Goal: Task Accomplishment & Management: Manage account settings

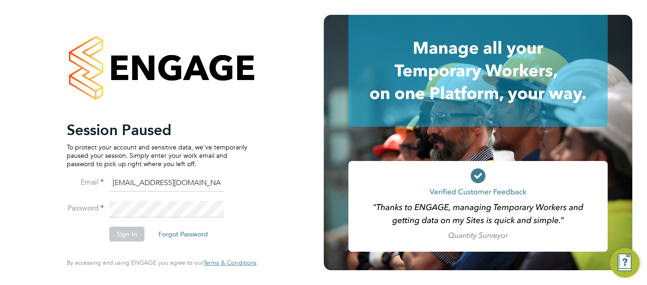
click at [172, 182] on input "cjs.ess@uk.g4s.com" at bounding box center [166, 183] width 114 height 17
type input "cjs.templabour@uk.g4s.com"
click at [127, 235] on button "Sign In" at bounding box center [126, 234] width 35 height 15
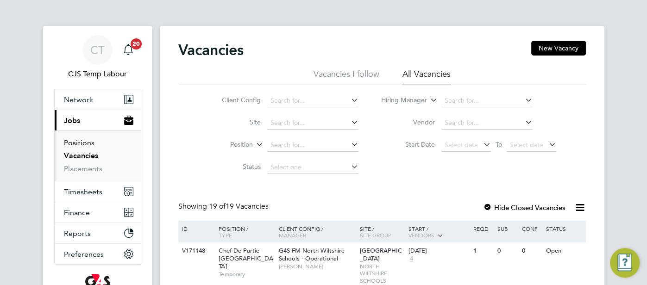
click at [85, 143] on link "Positions" at bounding box center [79, 143] width 31 height 9
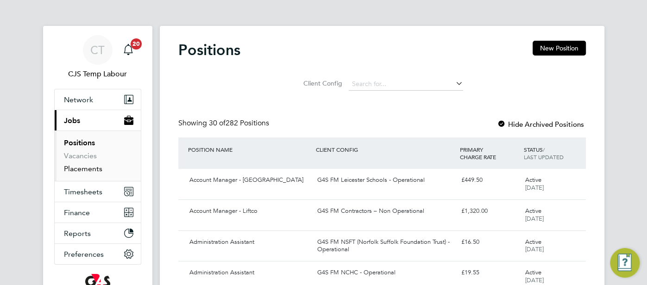
click at [91, 167] on link "Placements" at bounding box center [83, 168] width 38 height 9
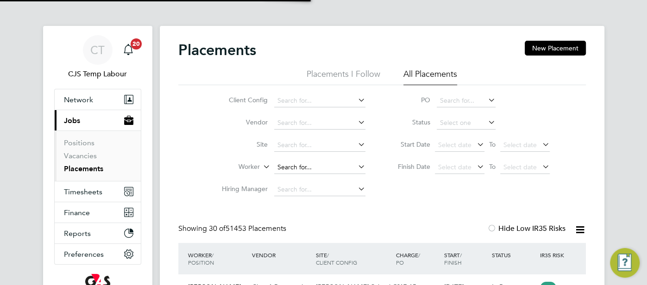
click at [290, 167] on input at bounding box center [319, 167] width 91 height 13
click at [293, 163] on input at bounding box center [319, 167] width 91 height 13
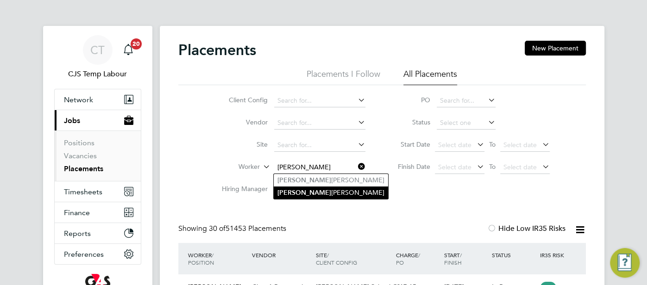
click at [300, 194] on li "Jacinto Filipe" at bounding box center [331, 193] width 114 height 13
type input "Jacinto Filipe"
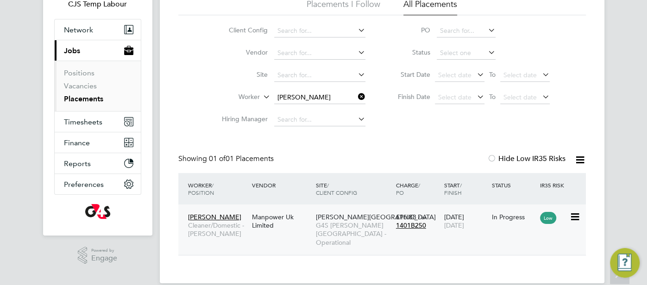
click at [488, 219] on div "06 Mar 2025 17 Aug 2025" at bounding box center [466, 221] width 48 height 26
click at [305, 99] on input at bounding box center [319, 97] width 91 height 13
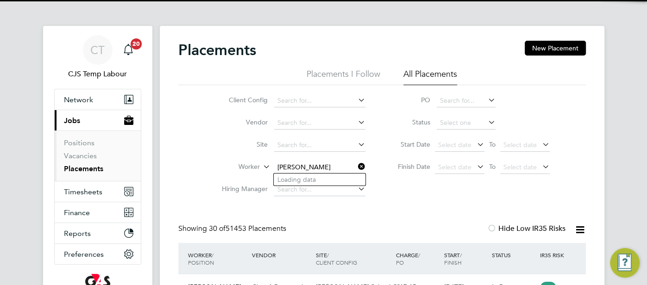
scroll to position [35, 80]
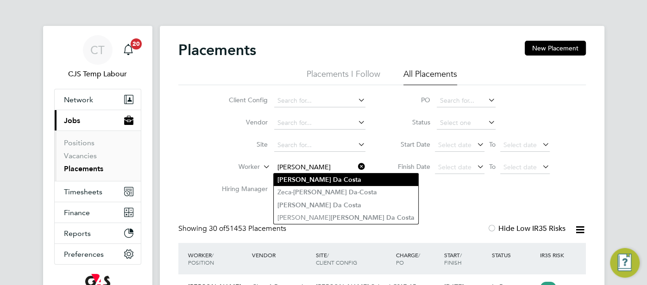
type input "Francisco Da Costa"
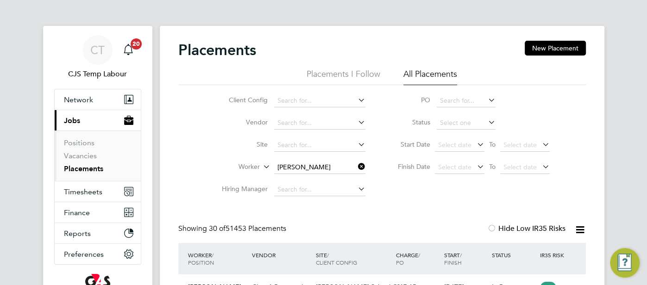
click at [344, 177] on b "Costa" at bounding box center [353, 180] width 18 height 8
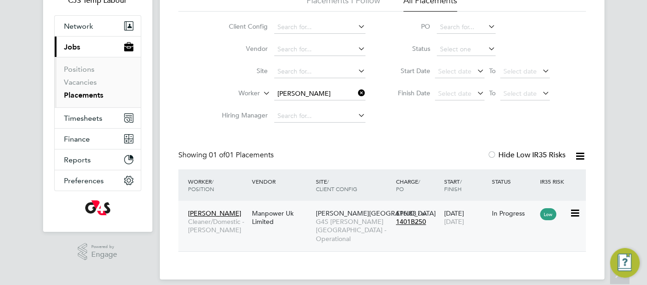
click at [464, 221] on span "17 Aug 2025" at bounding box center [454, 222] width 20 height 8
click at [76, 117] on span "Timesheets" at bounding box center [83, 118] width 38 height 9
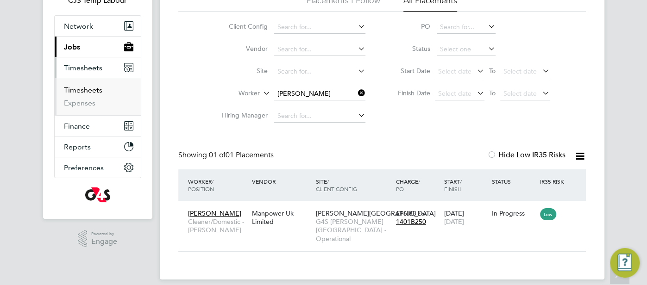
click at [81, 91] on link "Timesheets" at bounding box center [83, 90] width 38 height 9
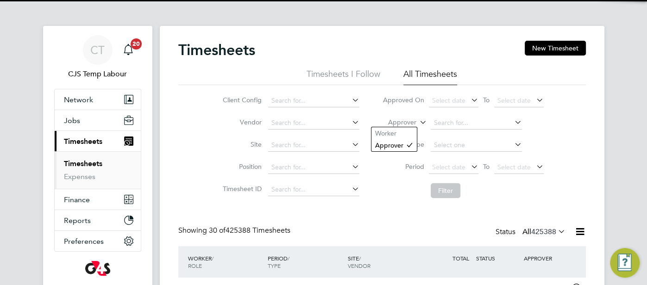
drag, startPoint x: 424, startPoint y: 121, endPoint x: 406, endPoint y: 126, distance: 18.5
click at [418, 121] on icon at bounding box center [418, 120] width 0 height 8
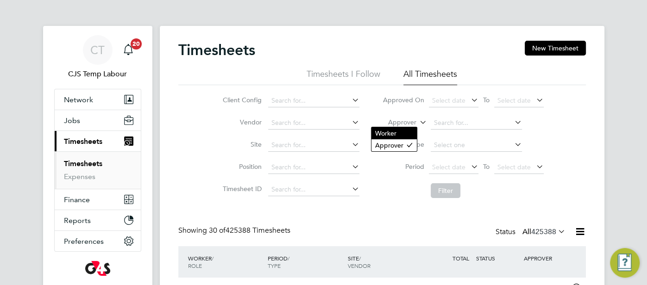
click at [400, 132] on li "Worker" at bounding box center [394, 133] width 45 height 12
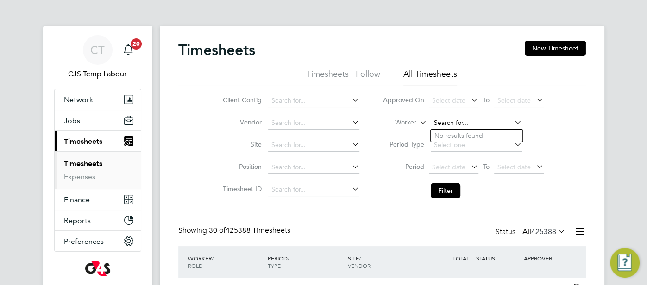
click at [446, 120] on input at bounding box center [476, 123] width 91 height 13
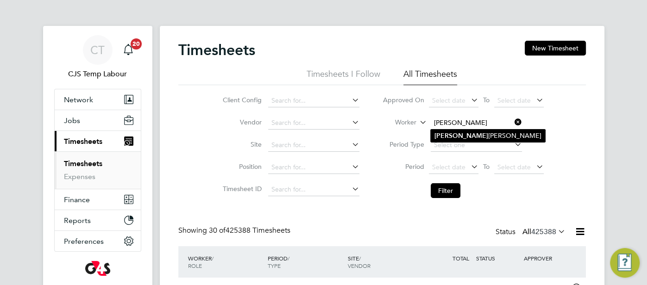
click at [456, 133] on li "Harjit Kalsi" at bounding box center [488, 136] width 114 height 13
type input "Harjit Kalsi"
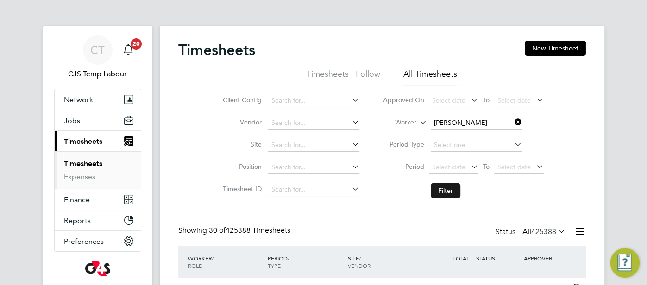
click at [441, 189] on button "Filter" at bounding box center [446, 190] width 30 height 15
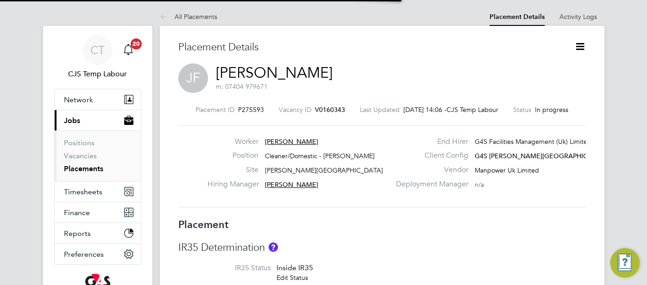
scroll to position [9, 157]
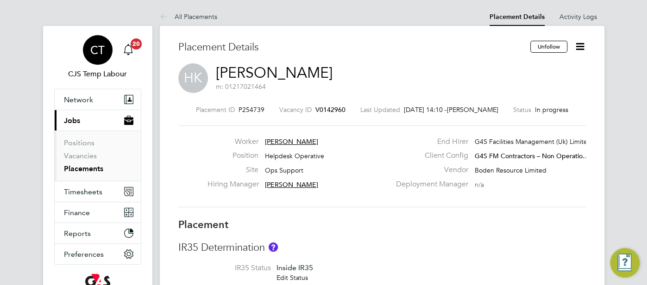
click at [98, 52] on span "CT" at bounding box center [97, 50] width 14 height 12
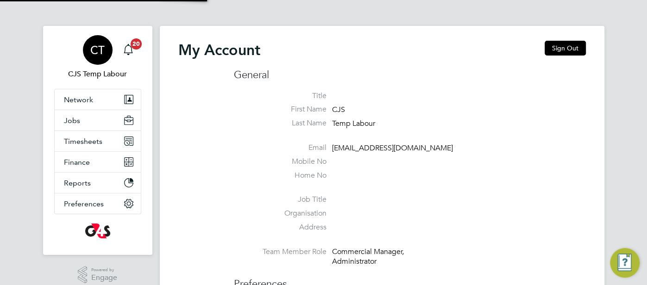
type input "pts.templabour@uk.g4s.com"
click at [572, 50] on button "Sign Out" at bounding box center [565, 48] width 41 height 15
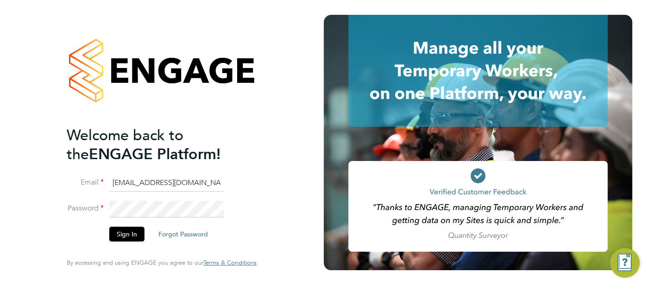
drag, startPoint x: 209, startPoint y: 185, endPoint x: 151, endPoint y: 174, distance: 58.5
click at [101, 187] on li "Email pts.templabour@uk.g4s.com" at bounding box center [157, 188] width 181 height 26
type input "cjs.ess@uk.g4s.com"
click at [130, 235] on button "Sign In" at bounding box center [126, 234] width 35 height 15
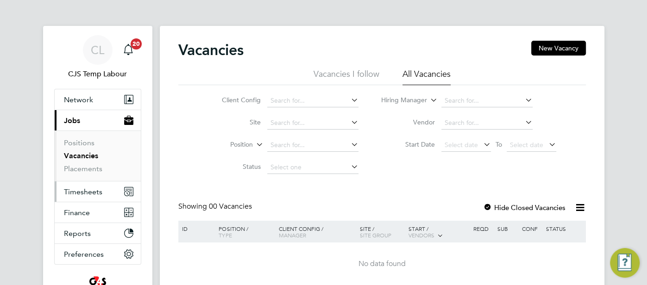
click at [83, 195] on span "Timesheets" at bounding box center [83, 192] width 38 height 9
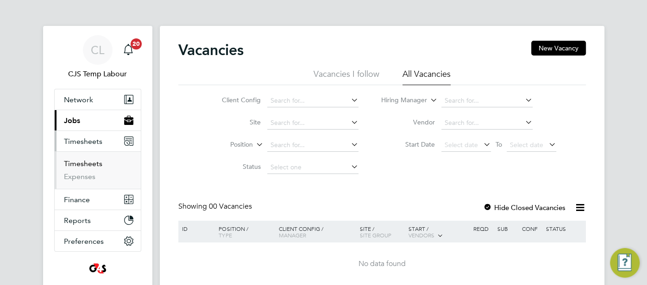
click at [87, 166] on link "Timesheets" at bounding box center [83, 163] width 38 height 9
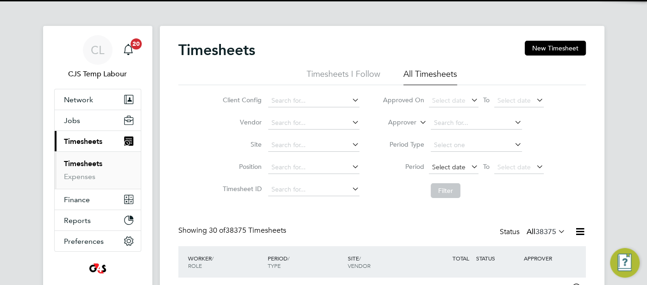
click at [453, 164] on span "Select date" at bounding box center [448, 167] width 33 height 8
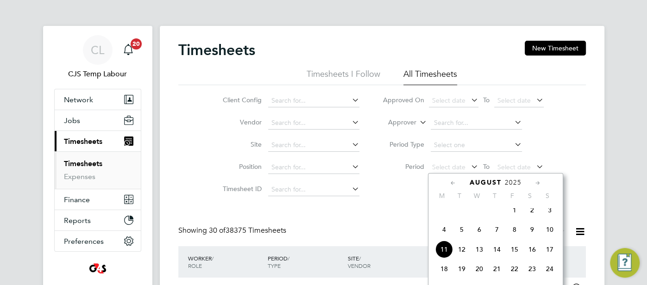
click at [446, 235] on span "4" at bounding box center [444, 230] width 18 height 18
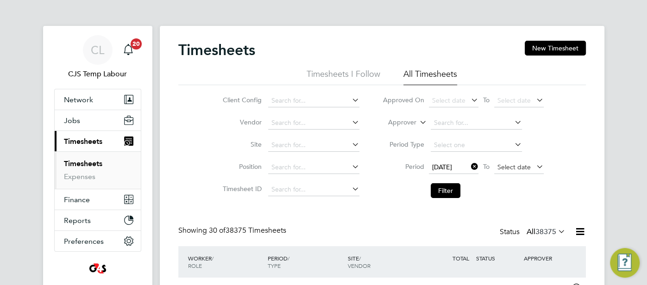
click at [517, 166] on span "Select date" at bounding box center [514, 167] width 33 height 8
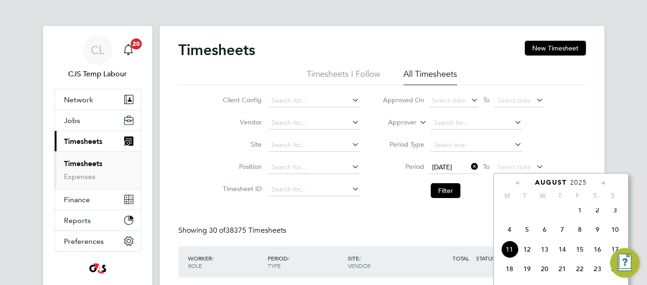
click at [615, 233] on span "10" at bounding box center [615, 230] width 18 height 18
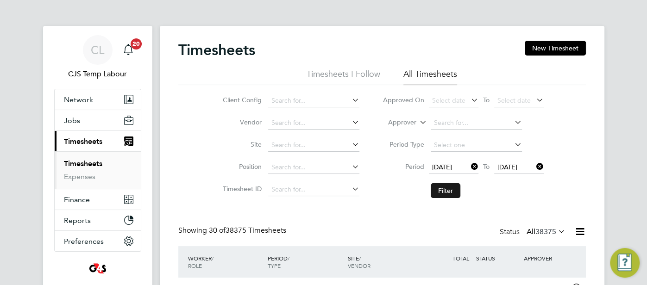
click at [453, 195] on button "Filter" at bounding box center [446, 190] width 30 height 15
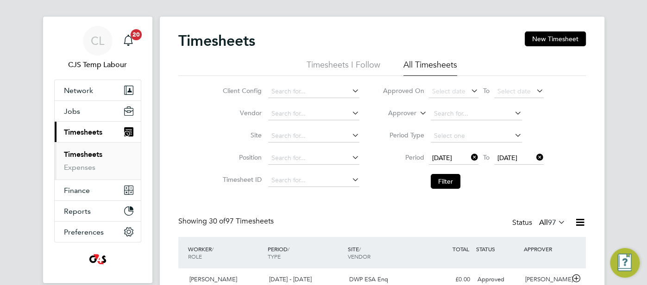
click at [556, 226] on icon at bounding box center [556, 222] width 0 height 13
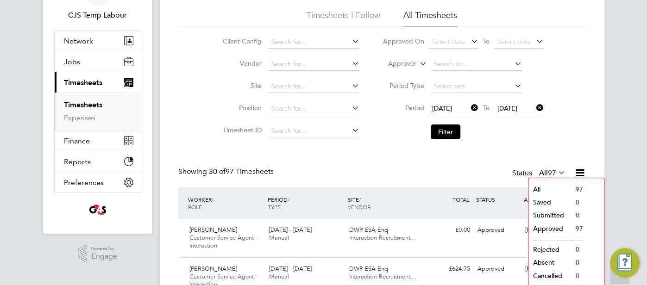
click at [581, 171] on icon at bounding box center [580, 173] width 12 height 12
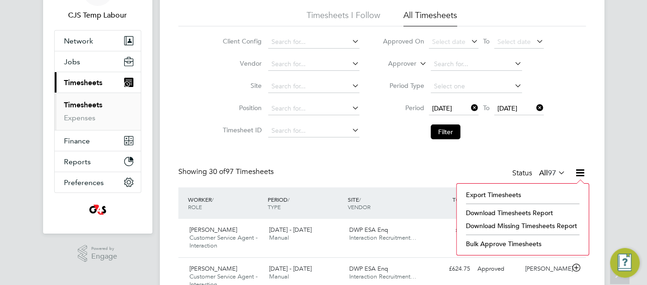
click at [542, 224] on li "Download Missing Timesheets Report" at bounding box center [522, 226] width 123 height 13
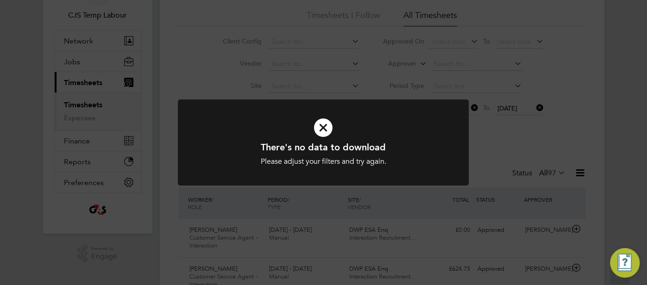
click at [322, 125] on icon at bounding box center [323, 128] width 241 height 36
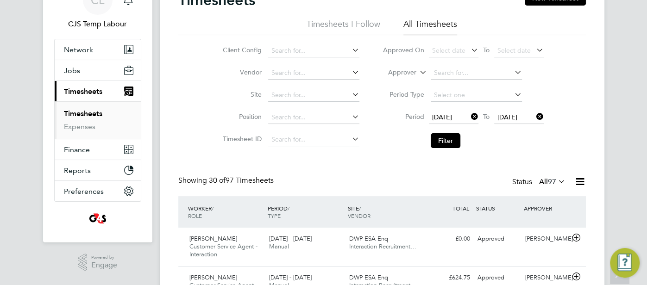
click at [580, 180] on icon at bounding box center [580, 182] width 12 height 12
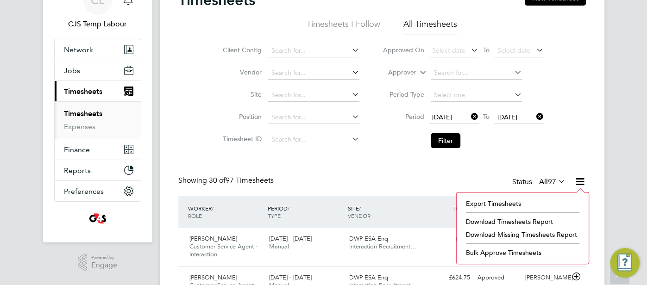
click at [541, 218] on li "Download Timesheets Report" at bounding box center [522, 221] width 123 height 13
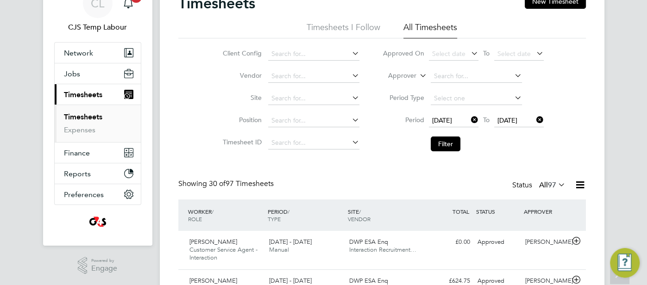
scroll to position [9, 0]
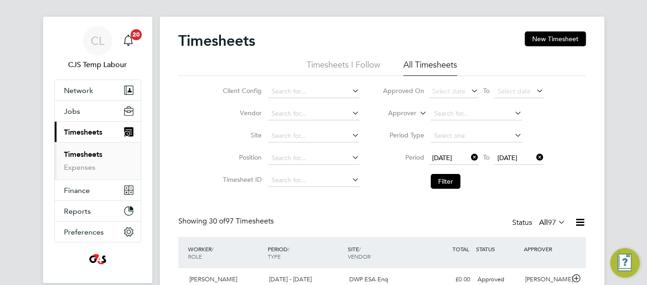
click at [469, 158] on icon at bounding box center [469, 157] width 0 height 13
click at [535, 158] on icon at bounding box center [535, 157] width 0 height 13
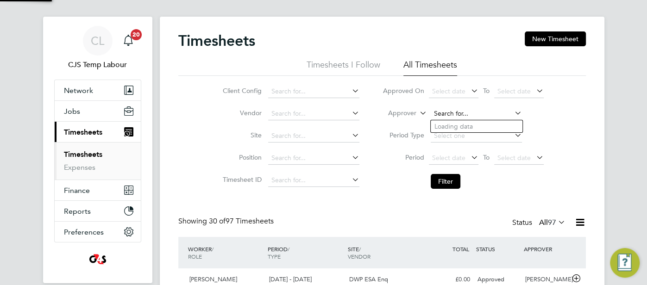
click at [452, 113] on input at bounding box center [476, 113] width 91 height 13
click at [417, 112] on li "Approver" at bounding box center [463, 114] width 184 height 22
click at [418, 114] on icon at bounding box center [418, 111] width 0 height 8
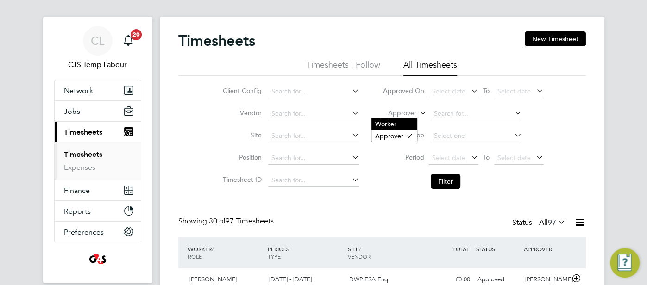
click at [413, 120] on li "Worker" at bounding box center [394, 124] width 45 height 12
click at [443, 118] on input at bounding box center [476, 113] width 91 height 13
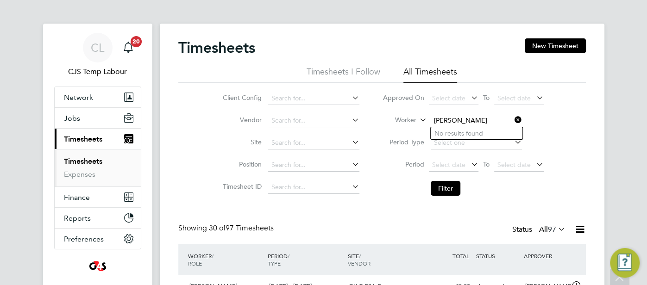
scroll to position [2, 0]
type input "sinead mills"
click at [87, 53] on div "CL" at bounding box center [98, 48] width 30 height 30
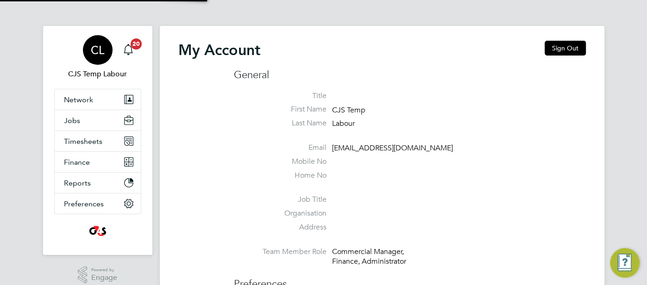
type input "cjs.ess@uk.g4s.com"
click at [570, 48] on button "Sign Out" at bounding box center [565, 48] width 41 height 15
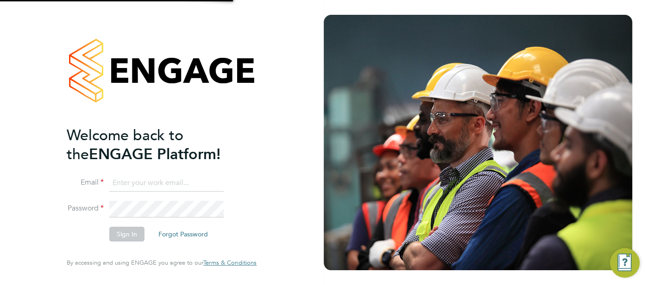
type input "cjs.ess@uk.g4s.com"
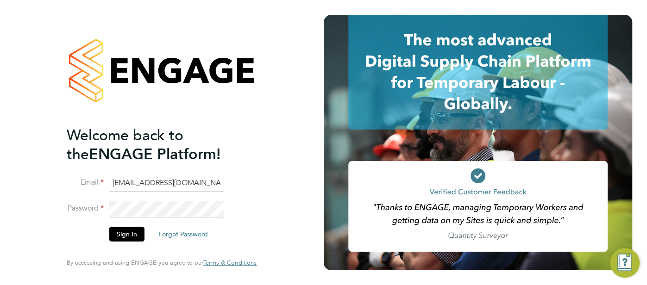
drag, startPoint x: 191, startPoint y: 185, endPoint x: 106, endPoint y: 185, distance: 85.2
click at [106, 185] on li "Email cjs.ess@uk.g4s.com" at bounding box center [157, 188] width 181 height 26
type input "[EMAIL_ADDRESS][DOMAIN_NAME]"
click at [126, 233] on button "Sign In" at bounding box center [126, 234] width 35 height 15
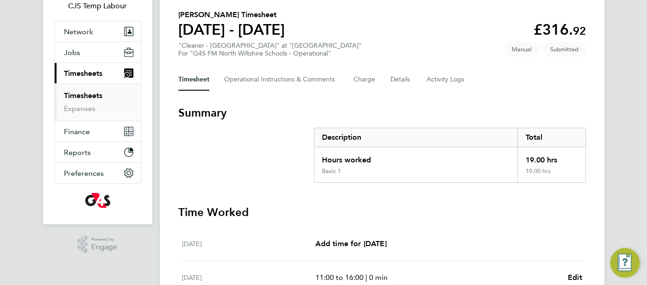
scroll to position [57, 0]
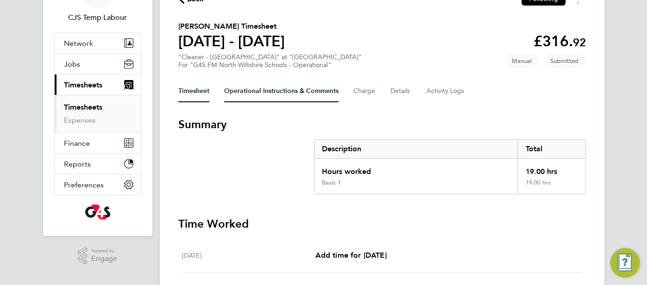
click at [245, 94] on Comments-tab "Operational Instructions & Comments" at bounding box center [281, 91] width 114 height 22
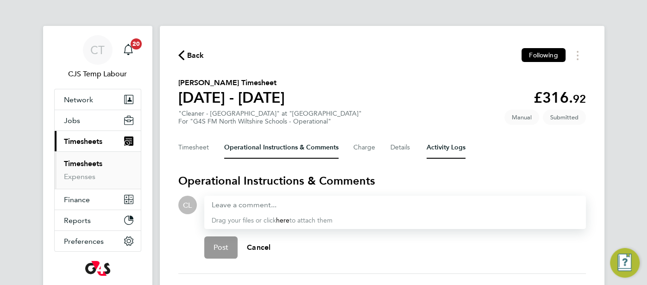
click at [450, 145] on Logs-tab "Activity Logs" at bounding box center [446, 148] width 39 height 22
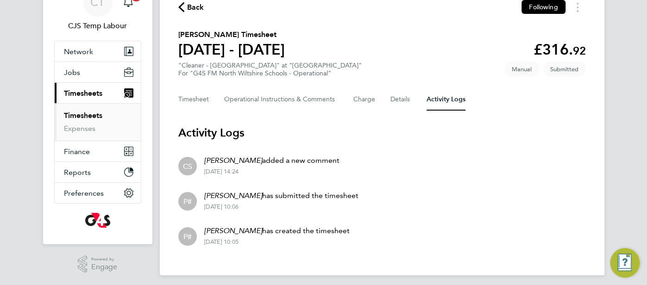
scroll to position [52, 0]
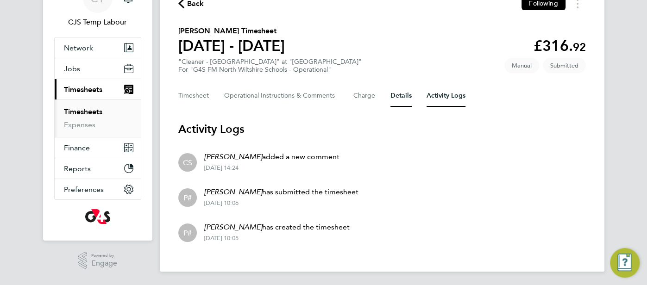
click at [396, 97] on button "Details" at bounding box center [401, 96] width 21 height 22
